Goal: Navigation & Orientation: Find specific page/section

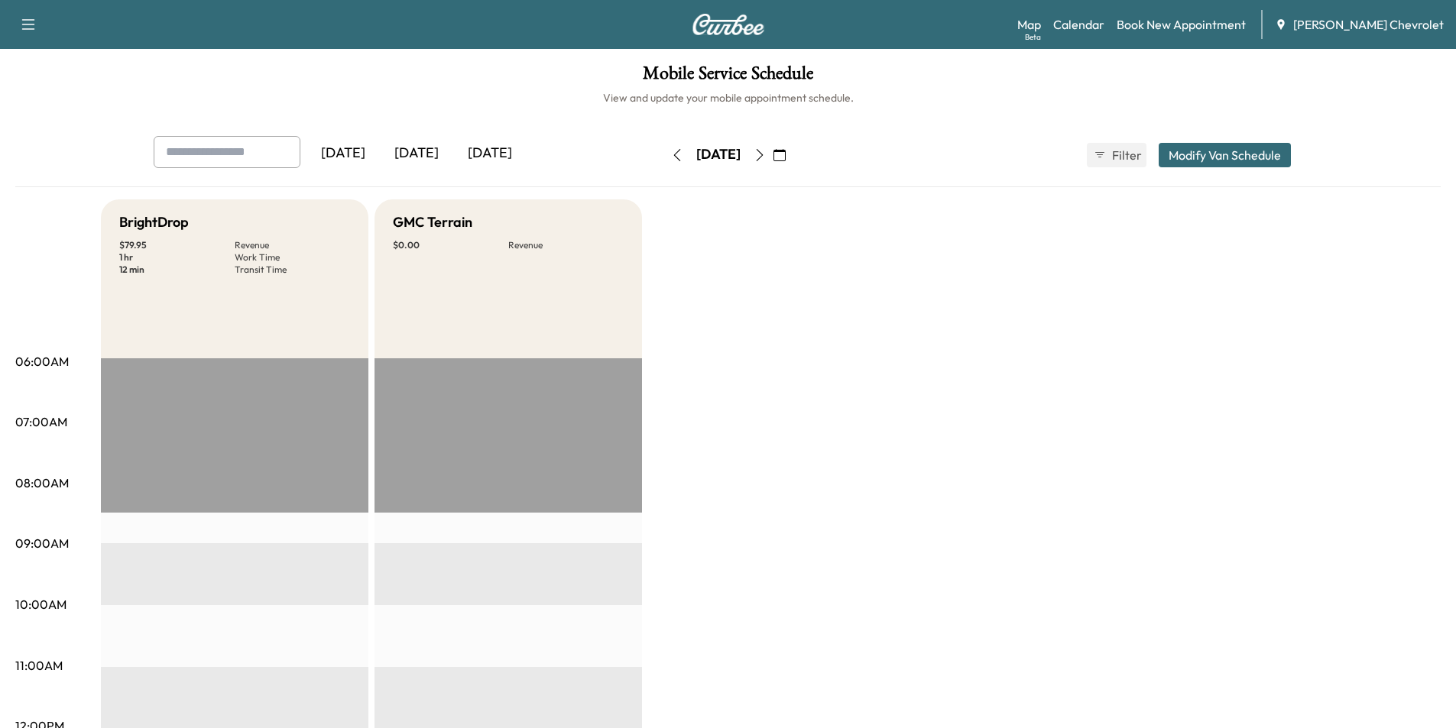
click at [766, 155] on icon "button" at bounding box center [760, 155] width 12 height 12
click at [766, 156] on icon "button" at bounding box center [760, 155] width 12 height 12
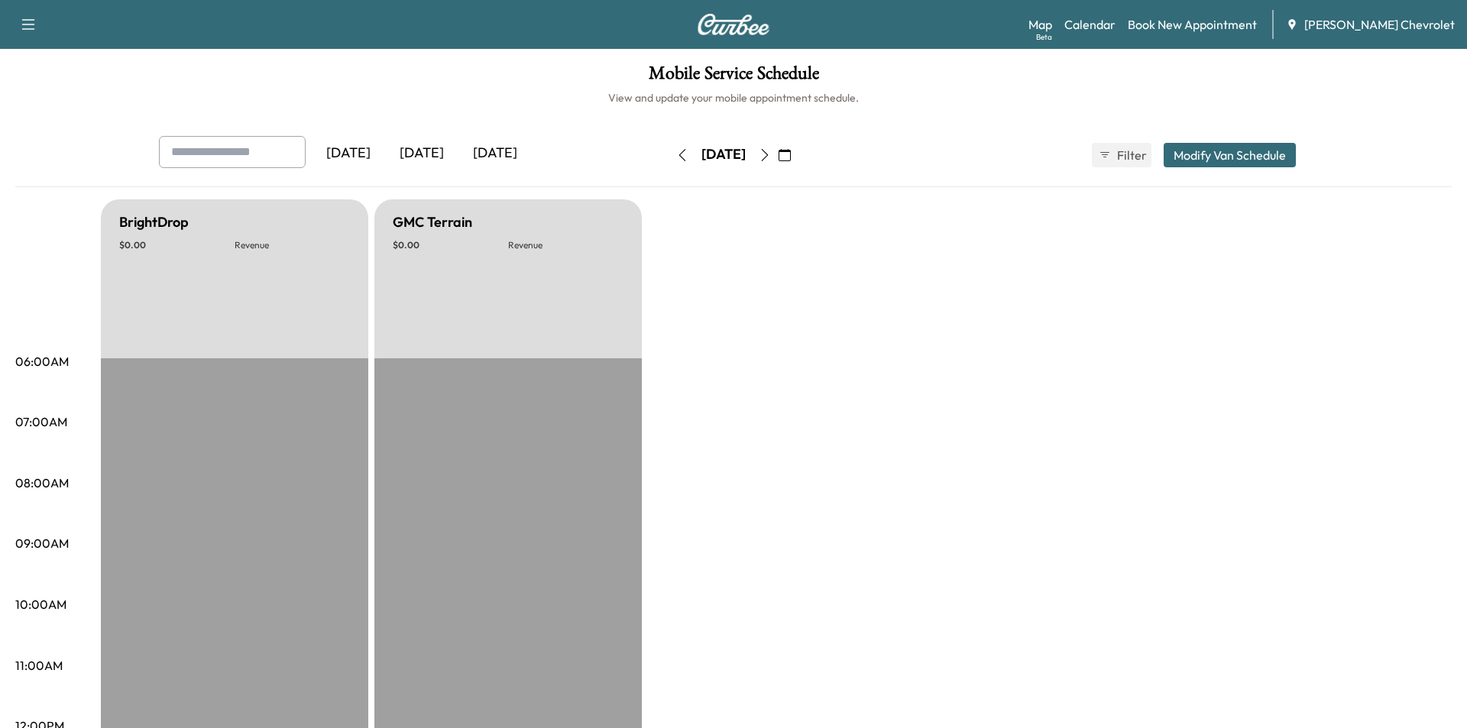
click at [778, 156] on button "button" at bounding box center [765, 155] width 26 height 24
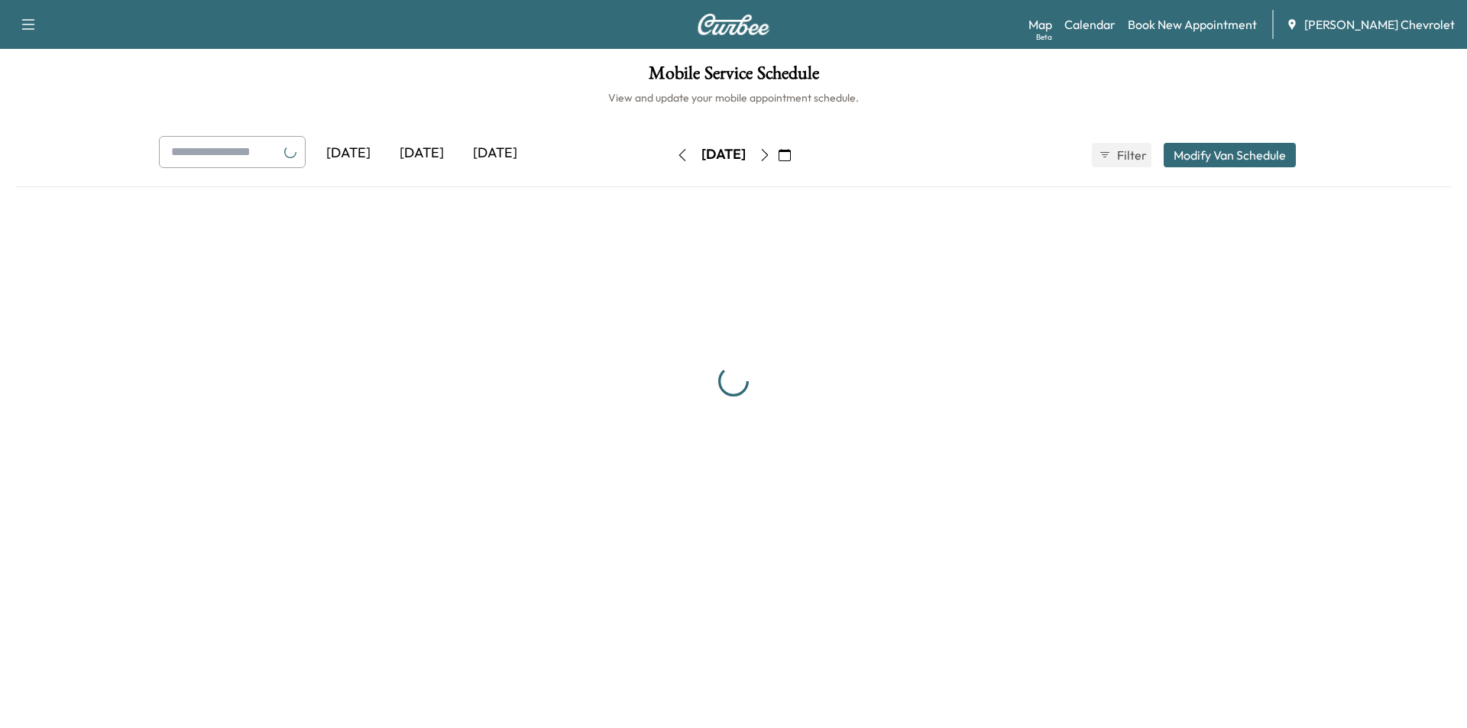
click at [778, 156] on button "button" at bounding box center [765, 155] width 26 height 24
click at [746, 156] on div "[DATE]" at bounding box center [724, 154] width 44 height 19
click at [778, 156] on div "[DATE]" at bounding box center [723, 155] width 109 height 24
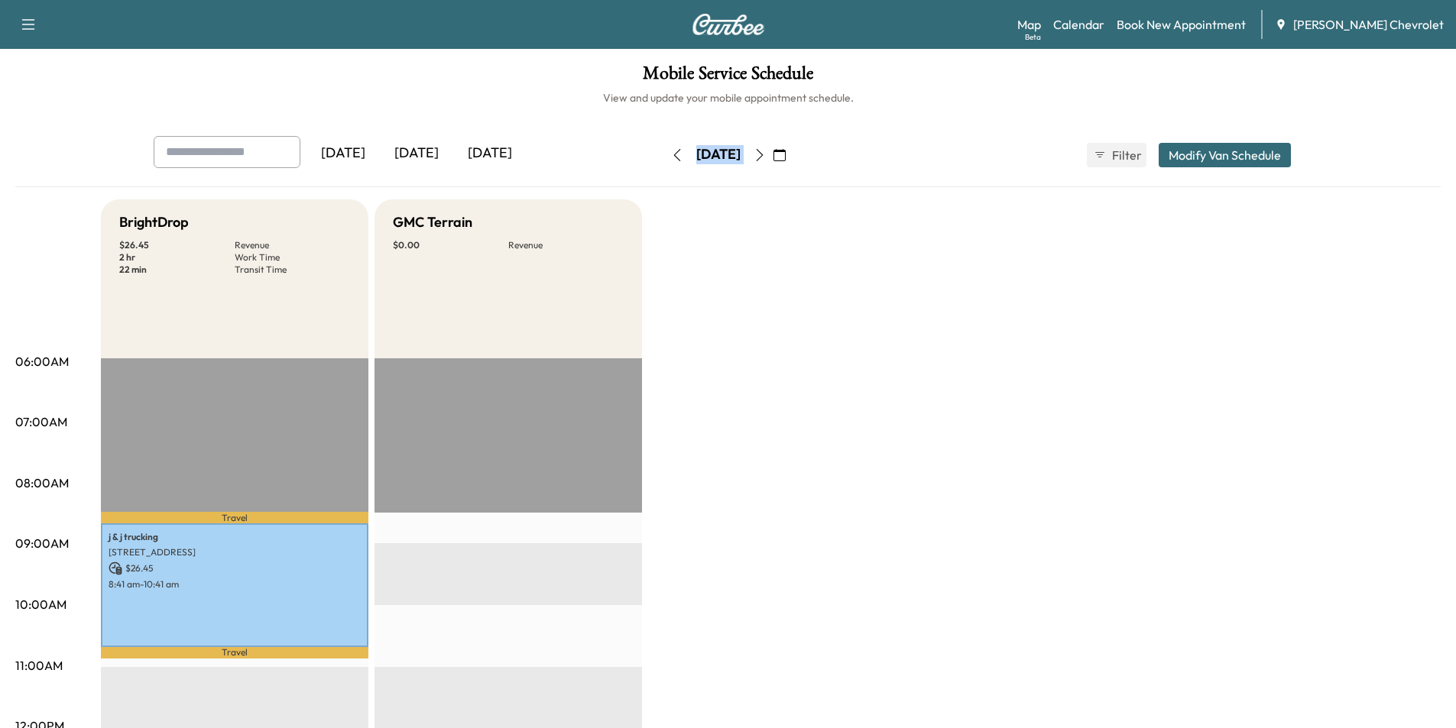
click at [773, 154] on button "button" at bounding box center [760, 155] width 26 height 24
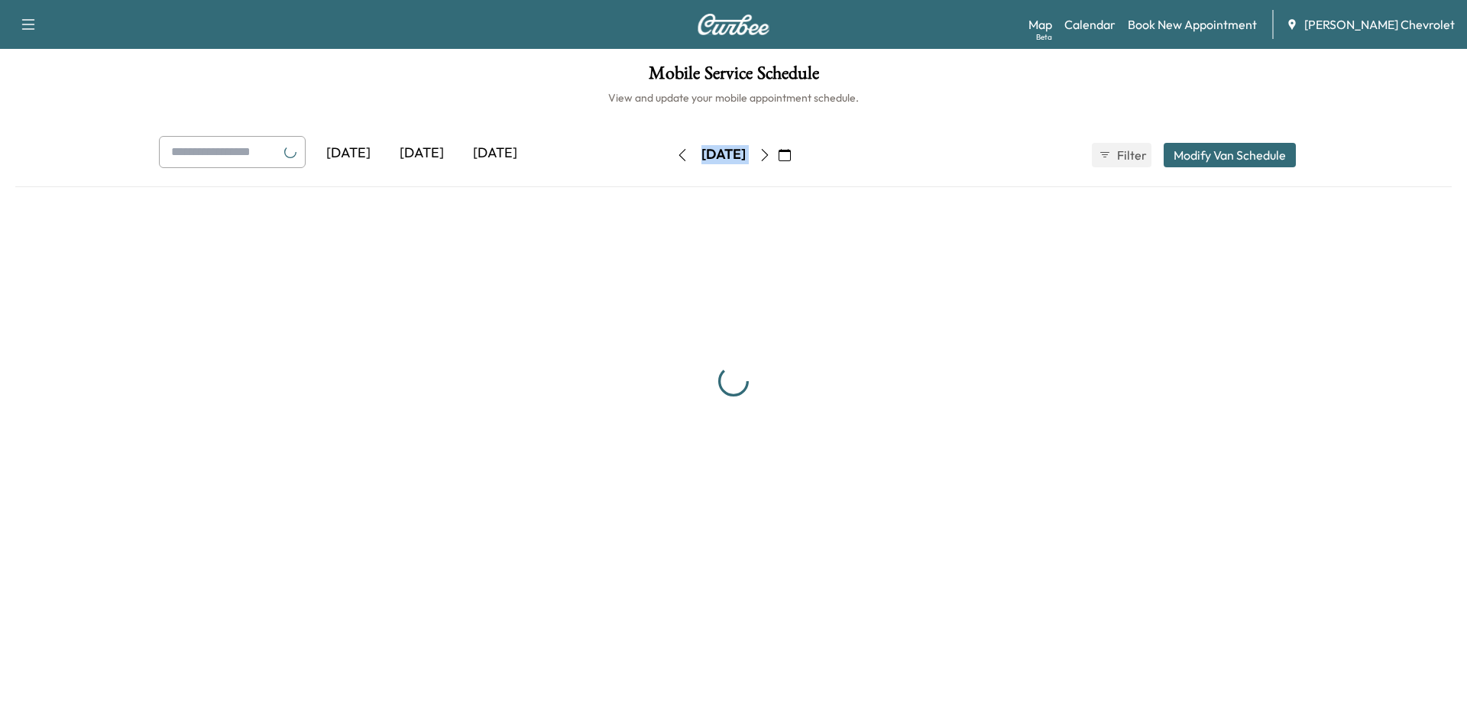
click at [771, 154] on icon "button" at bounding box center [765, 155] width 12 height 12
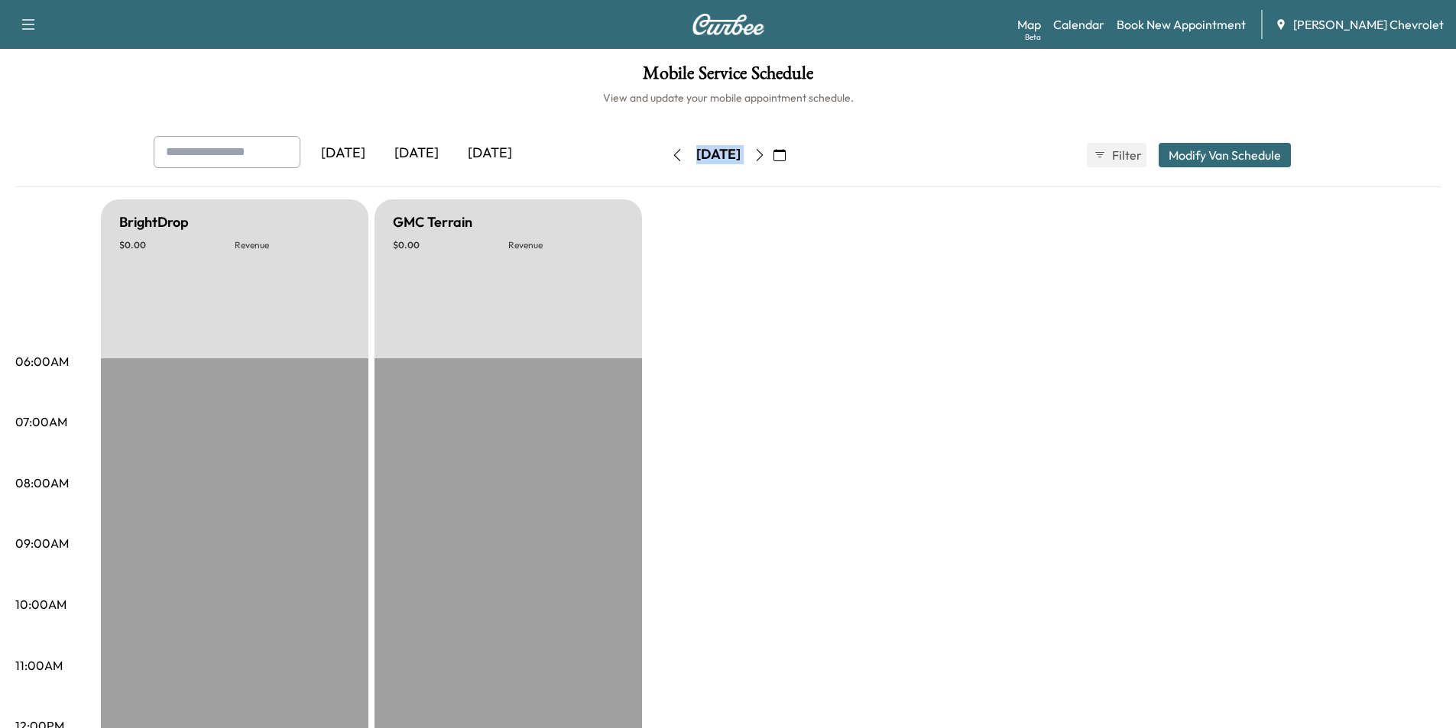
click at [793, 154] on button "button" at bounding box center [780, 155] width 26 height 24
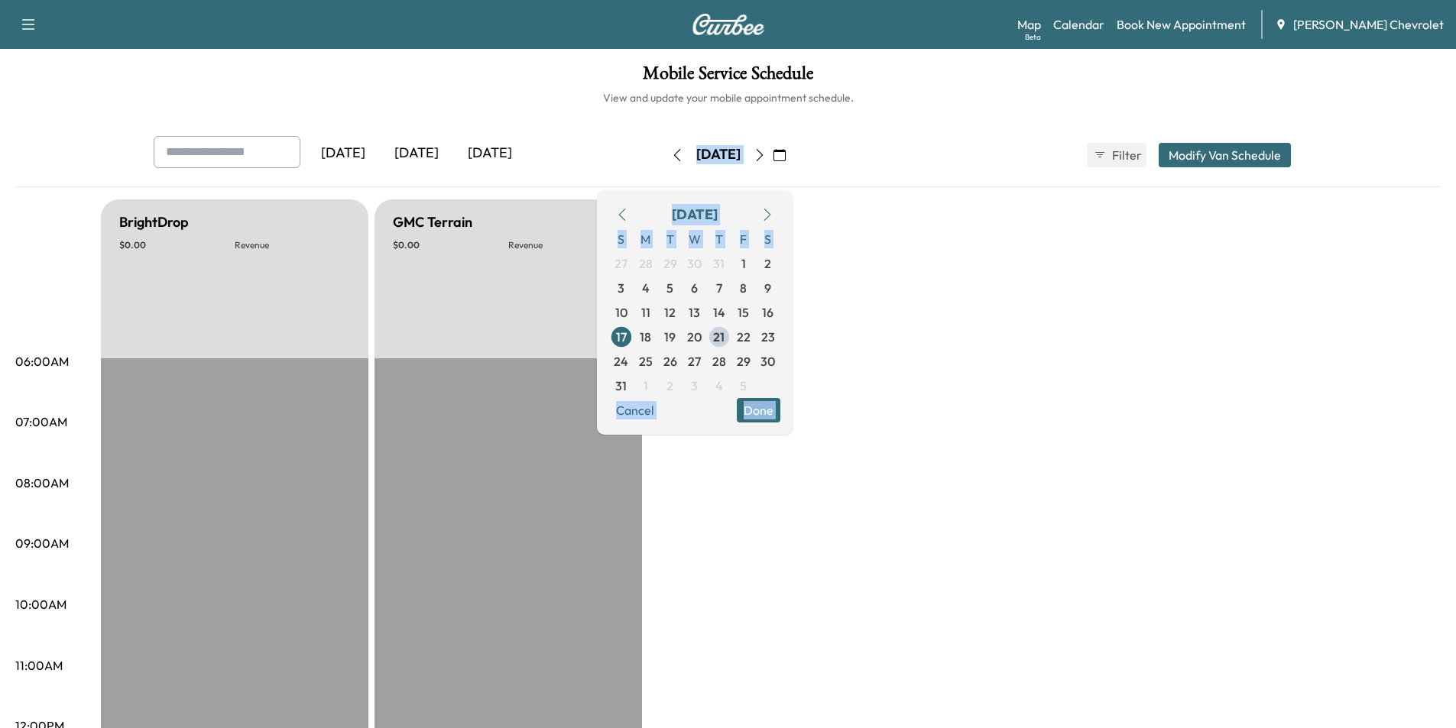
click at [793, 154] on button "button" at bounding box center [780, 155] width 26 height 24
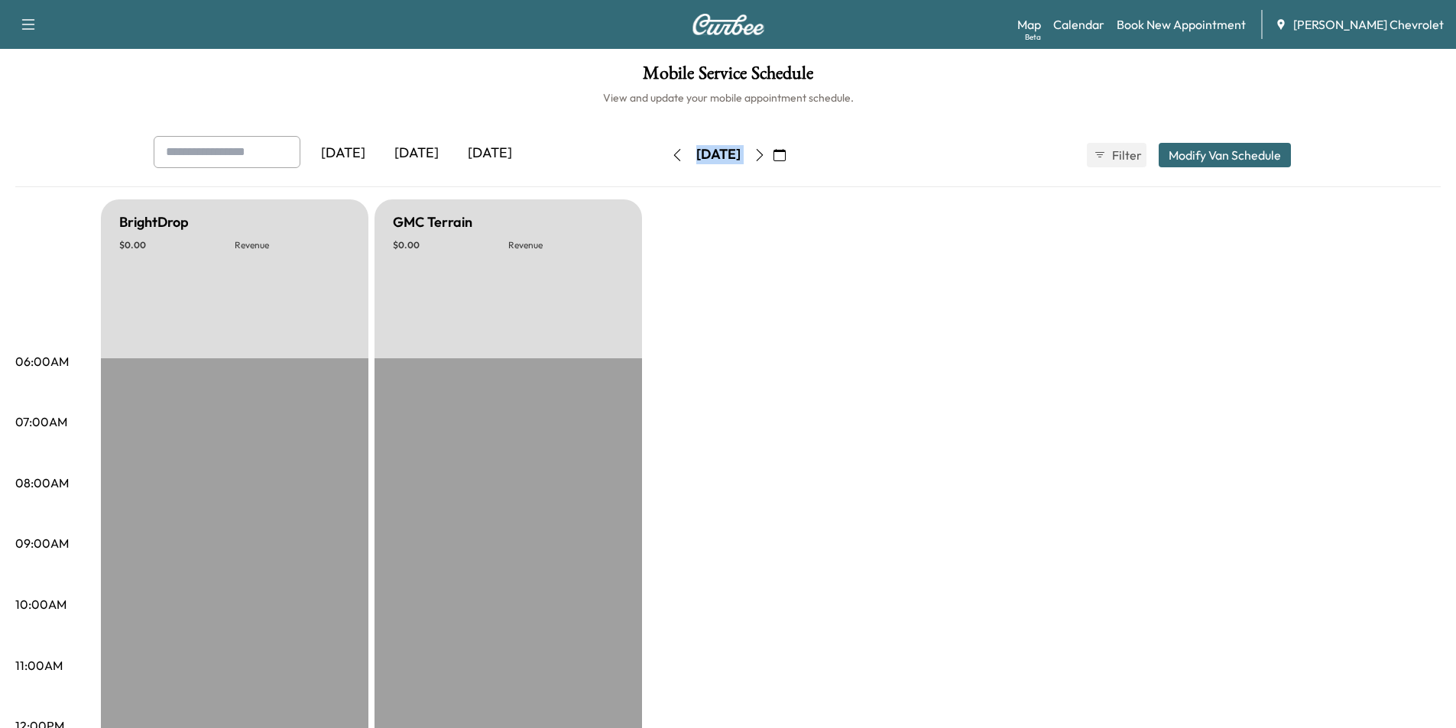
click at [766, 158] on icon "button" at bounding box center [760, 155] width 12 height 12
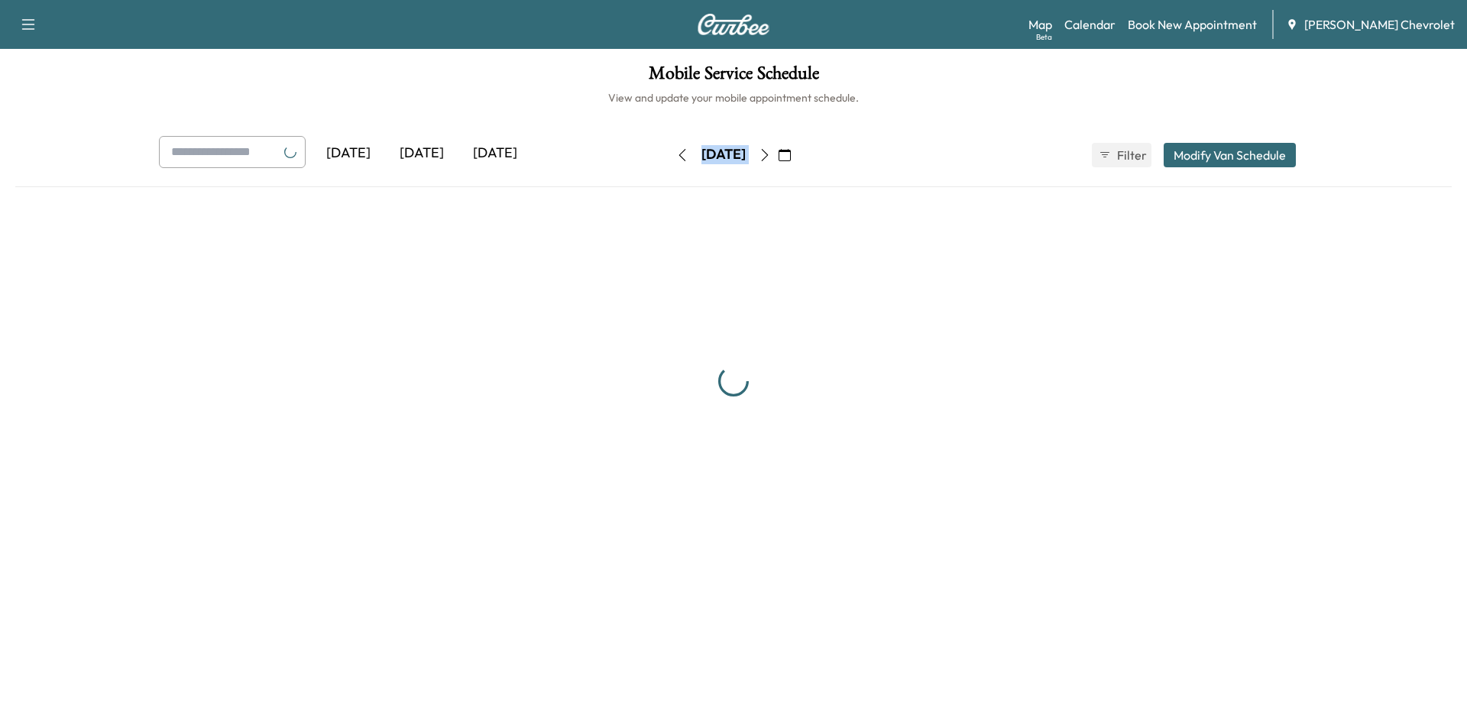
click at [778, 158] on button "button" at bounding box center [765, 155] width 26 height 24
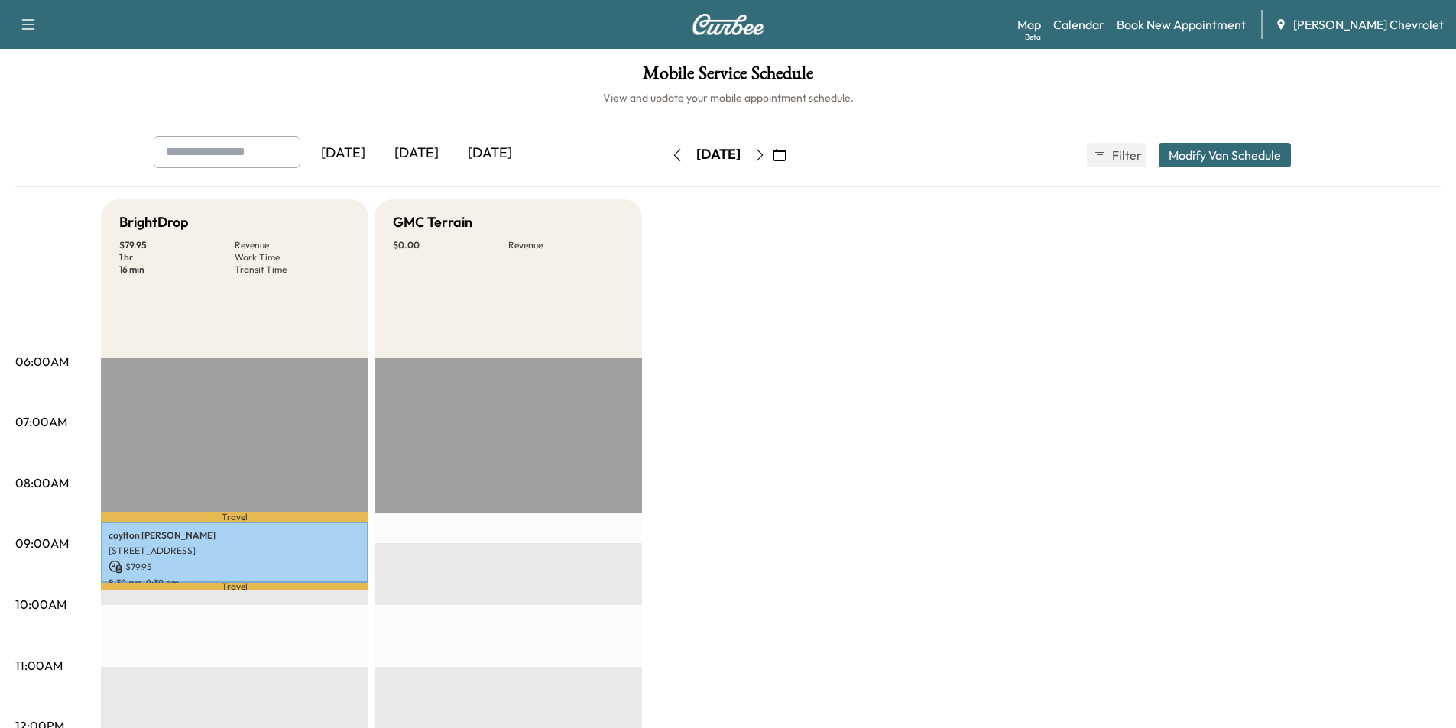
click at [766, 154] on icon "button" at bounding box center [760, 155] width 12 height 12
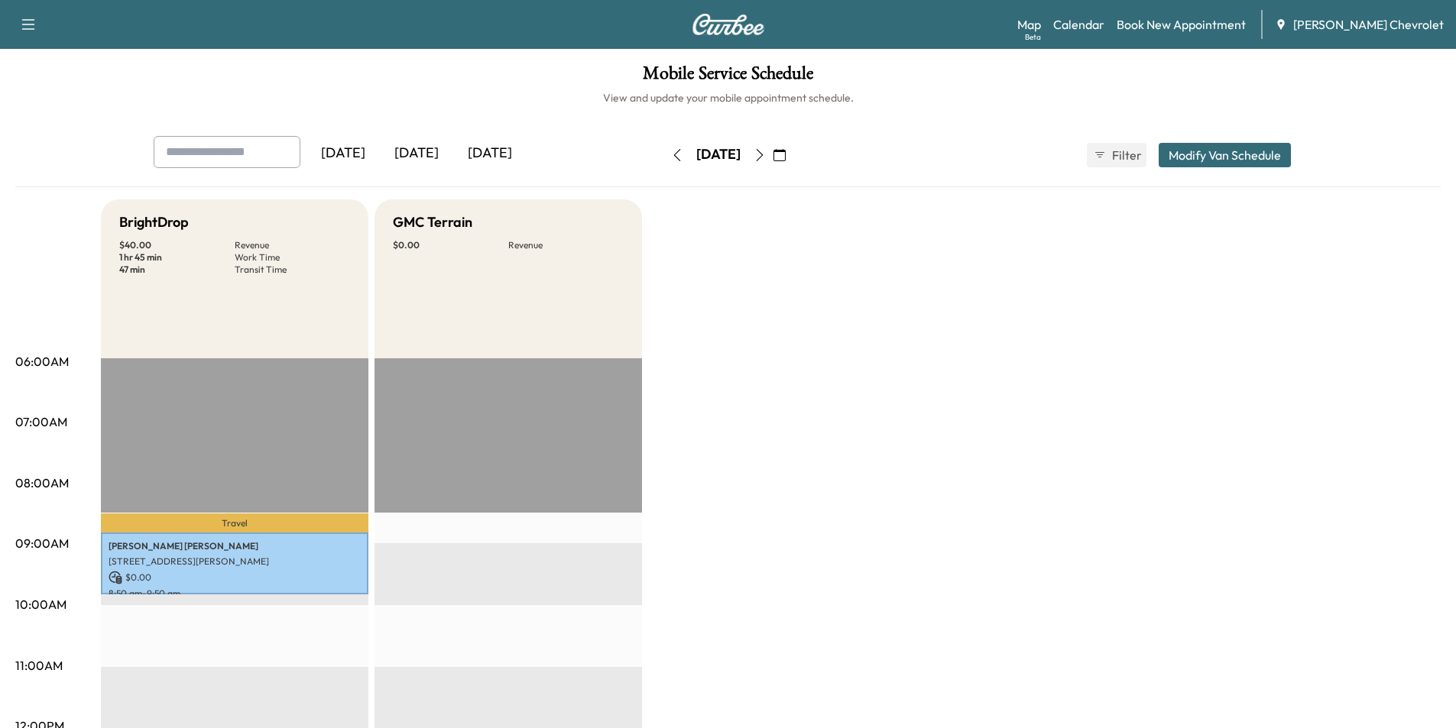
click at [766, 154] on icon "button" at bounding box center [760, 155] width 12 height 12
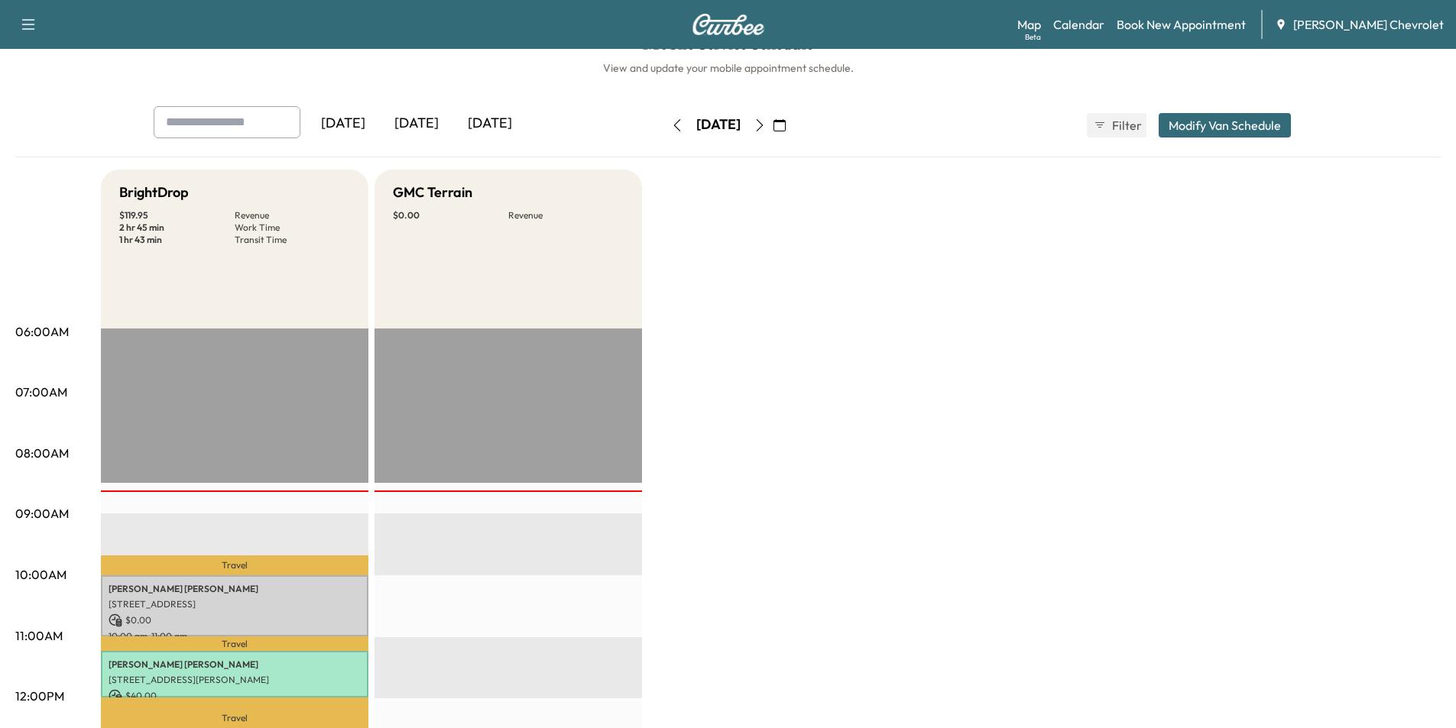
scroll to position [21, 0]
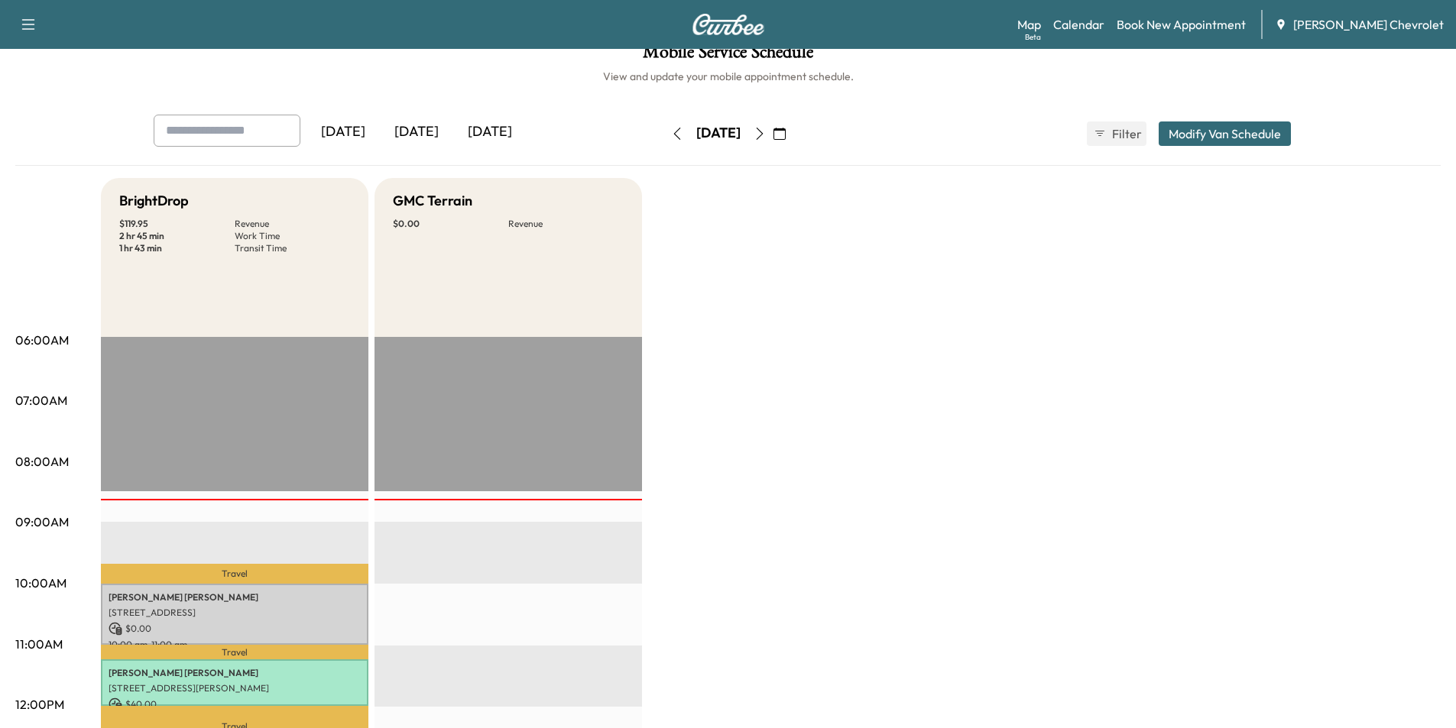
click at [766, 135] on icon "button" at bounding box center [760, 134] width 12 height 12
